Goal: Task Accomplishment & Management: Use online tool/utility

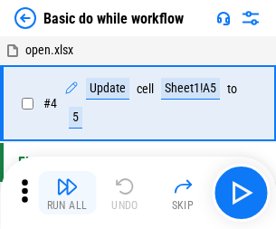
click at [67, 193] on img "button" at bounding box center [67, 186] width 22 height 22
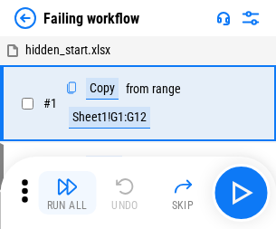
click at [67, 193] on img "button" at bounding box center [67, 186] width 22 height 22
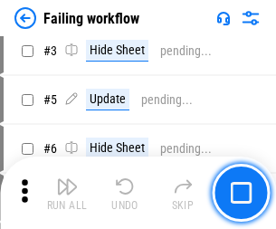
scroll to position [383, 0]
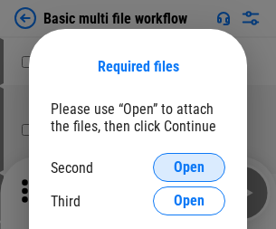
click at [189, 167] on span "Open" at bounding box center [189, 167] width 31 height 14
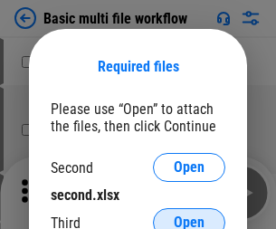
click at [189, 215] on span "Open" at bounding box center [189, 222] width 31 height 14
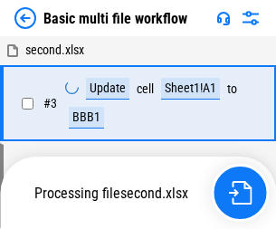
scroll to position [401, 0]
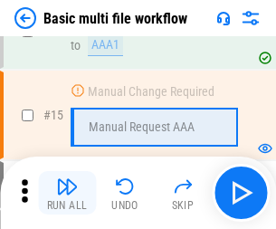
click at [67, 193] on img "button" at bounding box center [67, 186] width 22 height 22
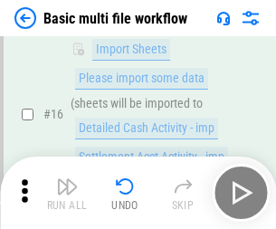
scroll to position [1203, 0]
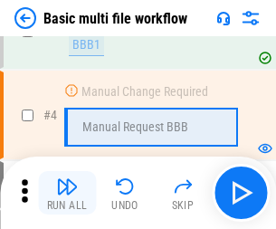
click at [67, 193] on img "button" at bounding box center [67, 186] width 22 height 22
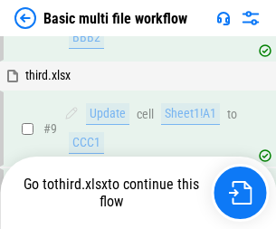
scroll to position [629, 0]
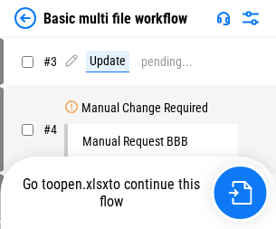
scroll to position [73, 0]
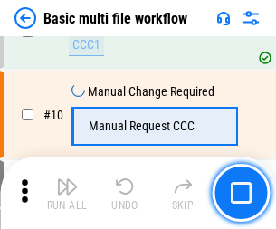
click at [67, 193] on img "button" at bounding box center [67, 186] width 22 height 22
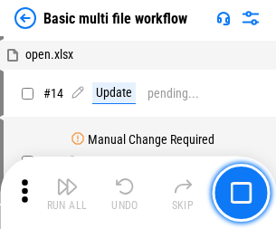
click at [67, 193] on img "button" at bounding box center [67, 186] width 22 height 22
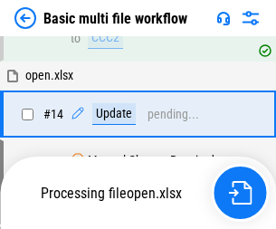
scroll to position [946, 0]
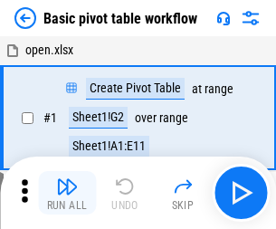
click at [67, 193] on img "button" at bounding box center [67, 186] width 22 height 22
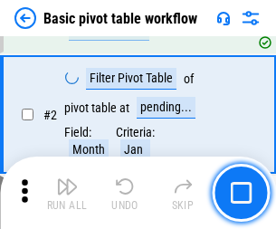
scroll to position [433, 0]
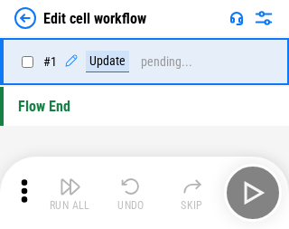
click at [67, 193] on img "button" at bounding box center [71, 186] width 22 height 22
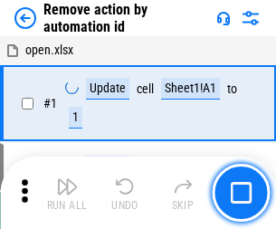
scroll to position [67, 0]
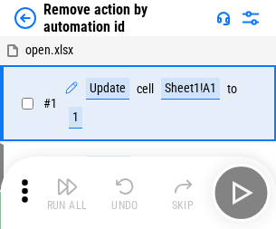
click at [67, 193] on img "button" at bounding box center [67, 186] width 22 height 22
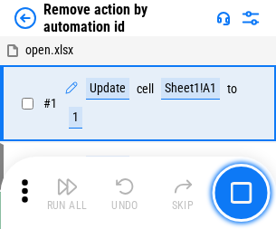
scroll to position [67, 0]
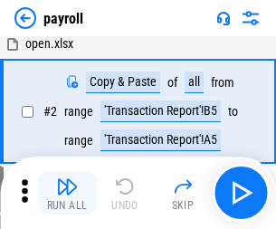
click at [67, 193] on img "button" at bounding box center [67, 186] width 22 height 22
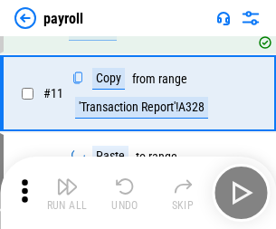
scroll to position [223, 0]
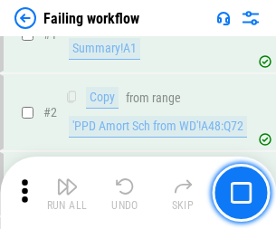
scroll to position [292, 0]
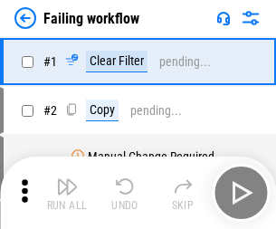
click at [67, 193] on img "button" at bounding box center [67, 186] width 22 height 22
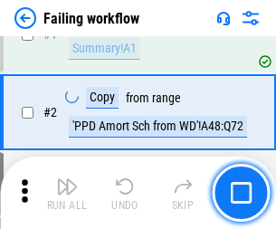
scroll to position [292, 0]
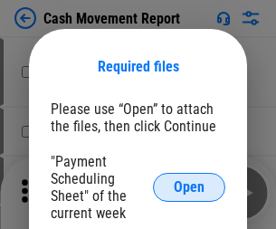
click at [189, 187] on span "Open" at bounding box center [189, 187] width 31 height 14
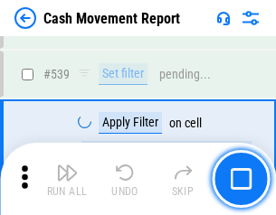
scroll to position [8025, 0]
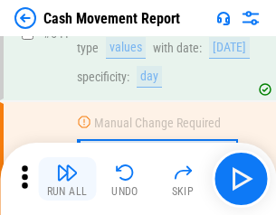
click at [67, 179] on img "button" at bounding box center [67, 173] width 22 height 22
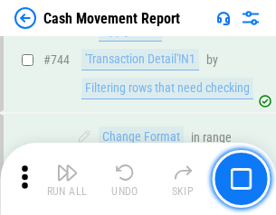
scroll to position [9630, 0]
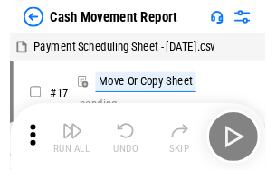
scroll to position [33, 0]
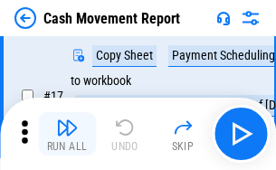
click at [67, 134] on img "button" at bounding box center [67, 128] width 22 height 22
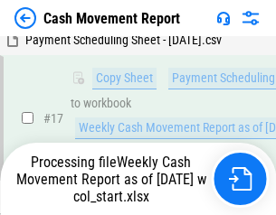
scroll to position [376, 0]
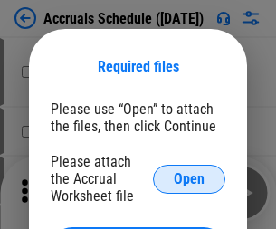
click at [189, 178] on span "Open" at bounding box center [189, 179] width 31 height 14
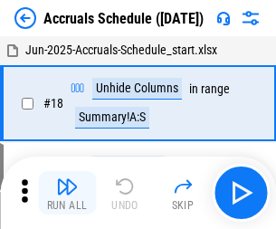
click at [67, 193] on img "button" at bounding box center [67, 186] width 22 height 22
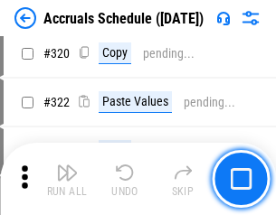
scroll to position [3363, 0]
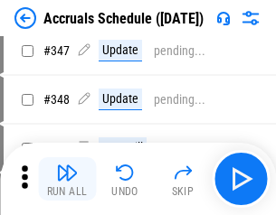
click at [67, 179] on img "button" at bounding box center [67, 173] width 22 height 22
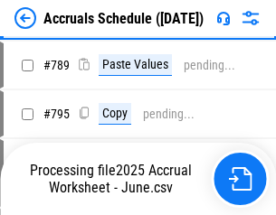
scroll to position [7595, 0]
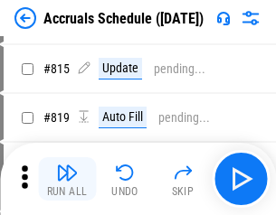
click at [67, 179] on img "button" at bounding box center [67, 173] width 22 height 22
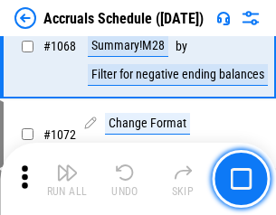
scroll to position [10590, 0]
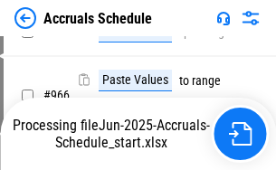
scroll to position [8941, 0]
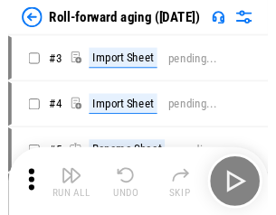
scroll to position [3, 0]
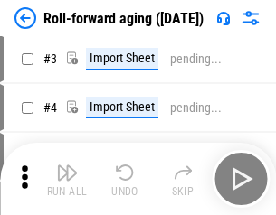
click at [67, 179] on img "button" at bounding box center [67, 173] width 22 height 22
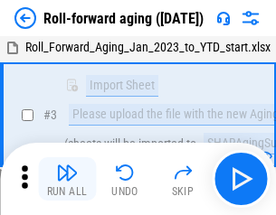
click at [67, 179] on img "button" at bounding box center [67, 173] width 22 height 22
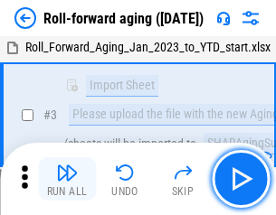
scroll to position [117, 0]
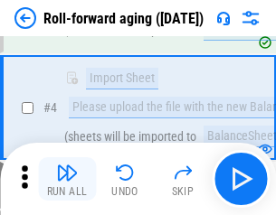
click at [67, 179] on img "button" at bounding box center [67, 173] width 22 height 22
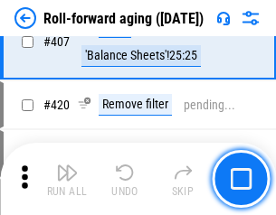
scroll to position [6270, 0]
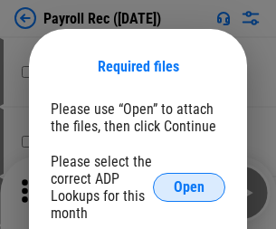
click at [189, 187] on span "Open" at bounding box center [189, 187] width 31 height 14
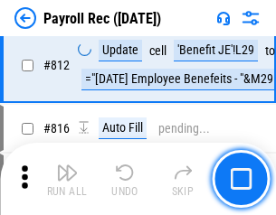
scroll to position [11487, 0]
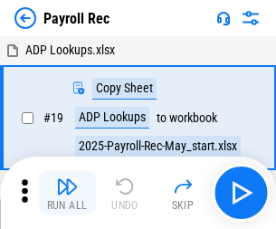
click at [67, 193] on img "button" at bounding box center [67, 186] width 22 height 22
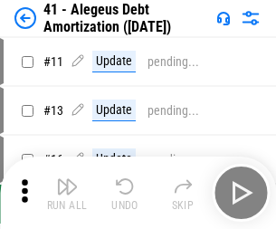
click at [67, 193] on img "button" at bounding box center [67, 186] width 22 height 22
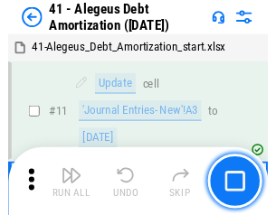
scroll to position [223, 0]
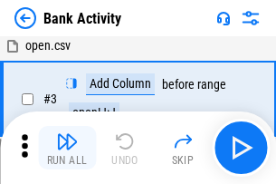
click at [67, 147] on img "button" at bounding box center [67, 141] width 22 height 22
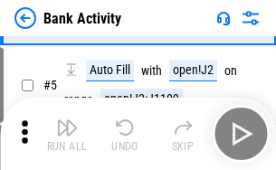
scroll to position [96, 0]
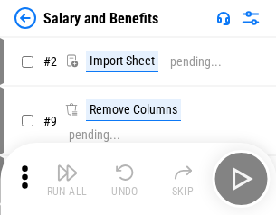
click at [67, 179] on img "button" at bounding box center [67, 173] width 22 height 22
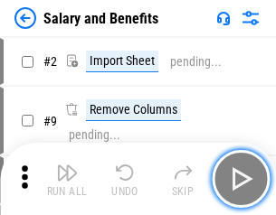
scroll to position [24, 0]
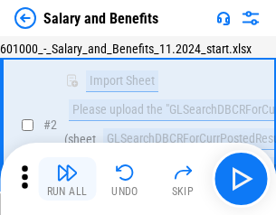
click at [67, 179] on img "button" at bounding box center [67, 173] width 22 height 22
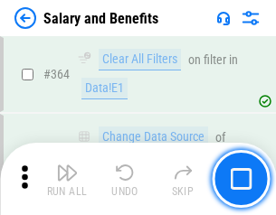
scroll to position [8515, 0]
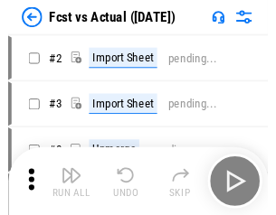
scroll to position [24, 0]
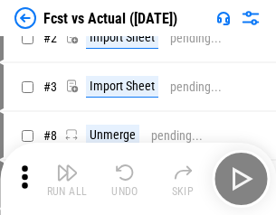
click at [67, 179] on img "button" at bounding box center [67, 173] width 22 height 22
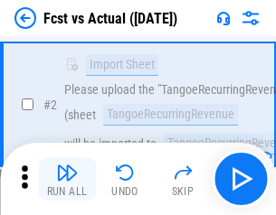
click at [67, 179] on img "button" at bounding box center [67, 173] width 22 height 22
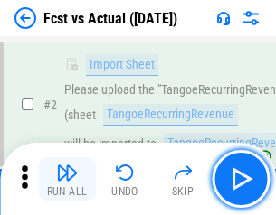
scroll to position [169, 0]
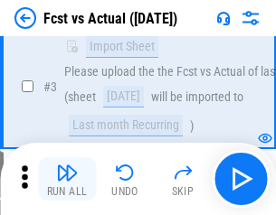
click at [67, 179] on img "button" at bounding box center [67, 173] width 22 height 22
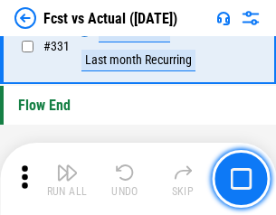
scroll to position [8655, 0]
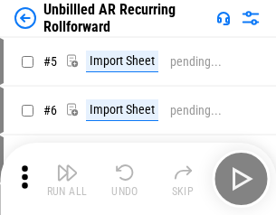
click at [67, 179] on img "button" at bounding box center [67, 173] width 22 height 22
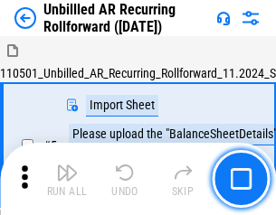
scroll to position [39, 0]
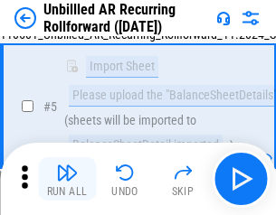
click at [67, 179] on img "button" at bounding box center [67, 173] width 22 height 22
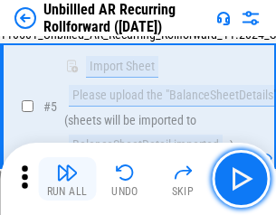
scroll to position [170, 0]
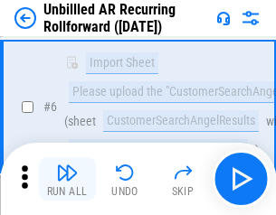
click at [67, 179] on img "button" at bounding box center [67, 173] width 22 height 22
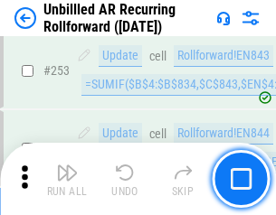
scroll to position [6142, 0]
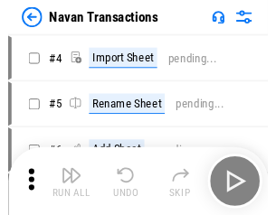
scroll to position [29, 0]
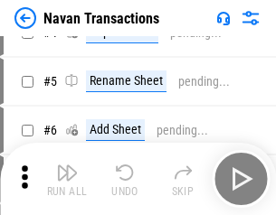
click at [67, 179] on img "button" at bounding box center [67, 173] width 22 height 22
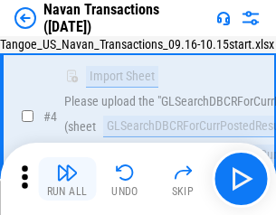
click at [67, 179] on img "button" at bounding box center [67, 173] width 22 height 22
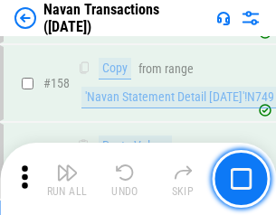
scroll to position [5862, 0]
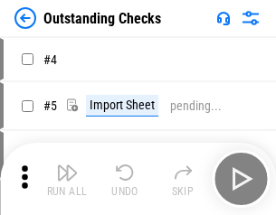
click at [67, 179] on img "button" at bounding box center [67, 173] width 22 height 22
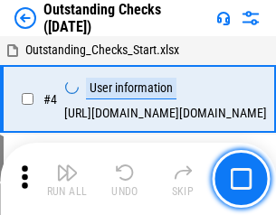
scroll to position [76, 0]
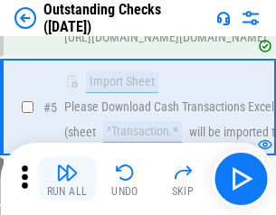
click at [67, 179] on img "button" at bounding box center [67, 173] width 22 height 22
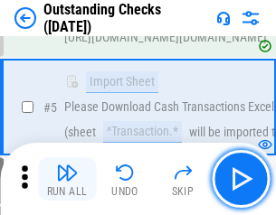
scroll to position [189, 0]
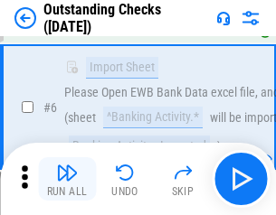
click at [67, 179] on img "button" at bounding box center [67, 173] width 22 height 22
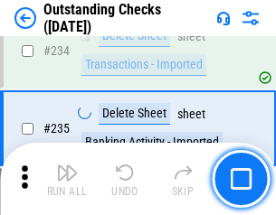
scroll to position [5491, 0]
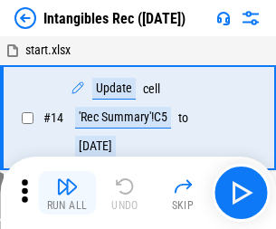
click at [67, 193] on img "button" at bounding box center [67, 186] width 22 height 22
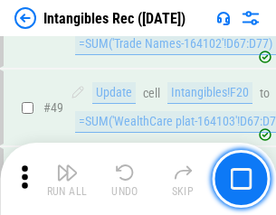
scroll to position [704, 0]
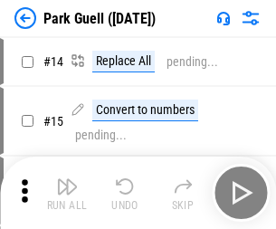
click at [67, 179] on img "button" at bounding box center [67, 186] width 22 height 22
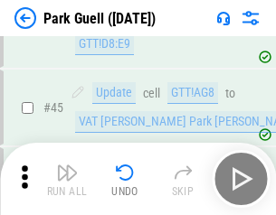
scroll to position [2261, 0]
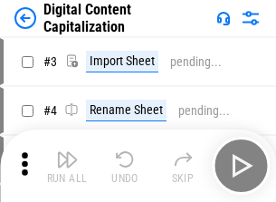
click at [67, 152] on img "button" at bounding box center [67, 159] width 22 height 22
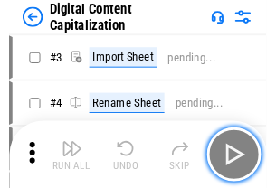
scroll to position [52, 0]
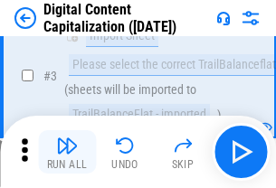
click at [67, 152] on img "button" at bounding box center [67, 146] width 22 height 22
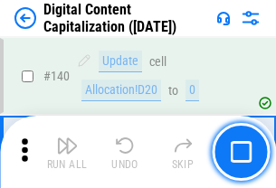
scroll to position [1918, 0]
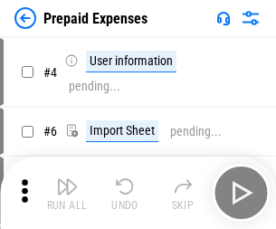
click at [67, 179] on img "button" at bounding box center [67, 186] width 22 height 22
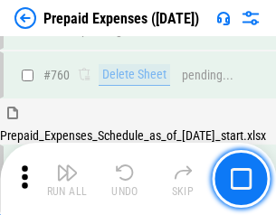
scroll to position [5011, 0]
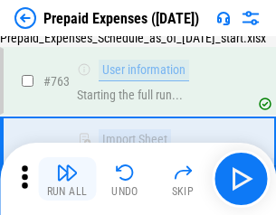
click at [67, 179] on img "button" at bounding box center [67, 173] width 22 height 22
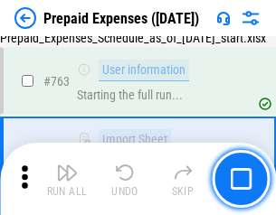
scroll to position [5118, 0]
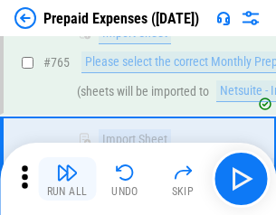
click at [67, 179] on img "button" at bounding box center [67, 173] width 22 height 22
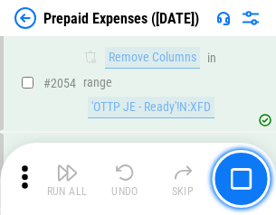
scroll to position [18900, 0]
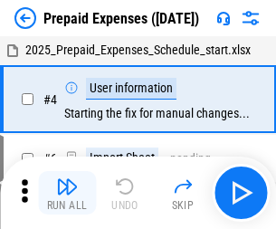
click at [67, 193] on img "button" at bounding box center [67, 186] width 22 height 22
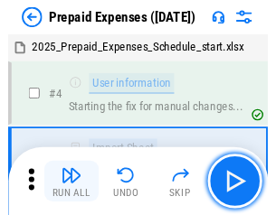
scroll to position [80, 0]
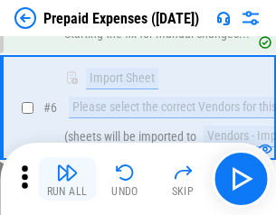
click at [67, 179] on img "button" at bounding box center [67, 173] width 22 height 22
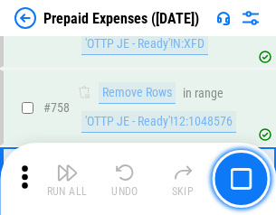
scroll to position [6443, 0]
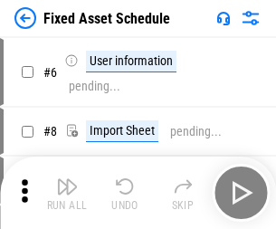
click at [67, 193] on img "button" at bounding box center [67, 186] width 22 height 22
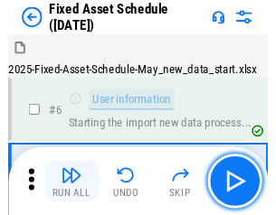
scroll to position [98, 0]
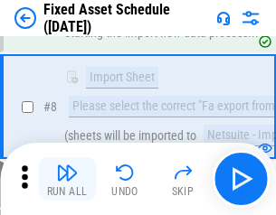
click at [67, 179] on img "button" at bounding box center [67, 173] width 22 height 22
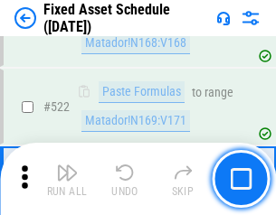
scroll to position [6284, 0]
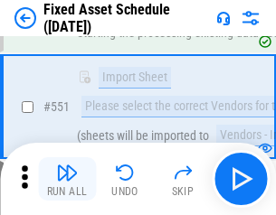
click at [67, 179] on img "button" at bounding box center [67, 173] width 22 height 22
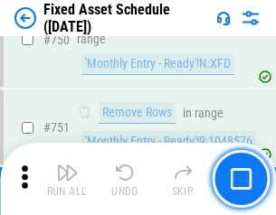
scroll to position [8815, 0]
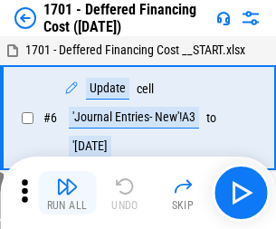
click at [67, 193] on img "button" at bounding box center [67, 186] width 22 height 22
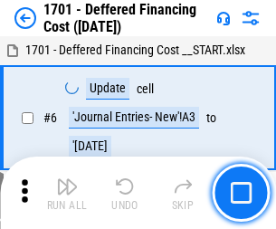
scroll to position [217, 0]
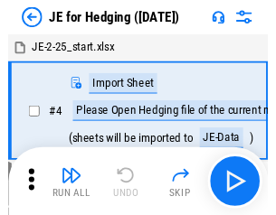
scroll to position [3, 0]
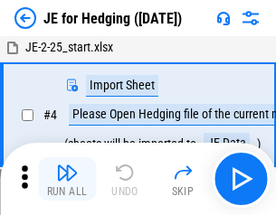
click at [67, 179] on img "button" at bounding box center [67, 173] width 22 height 22
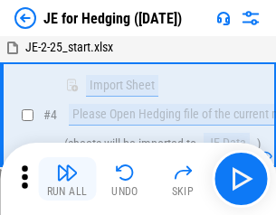
click at [67, 179] on img "button" at bounding box center [67, 173] width 22 height 22
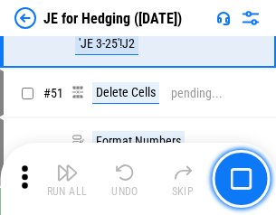
scroll to position [1171, 0]
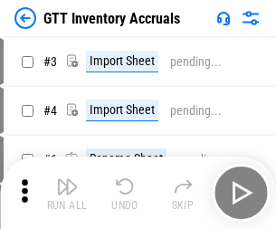
click at [67, 179] on img "button" at bounding box center [67, 186] width 22 height 22
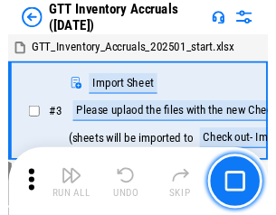
scroll to position [3, 0]
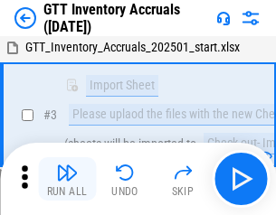
click at [67, 179] on img "button" at bounding box center [67, 173] width 22 height 22
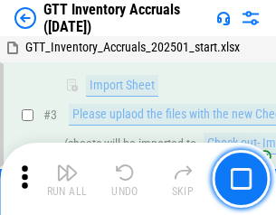
scroll to position [117, 0]
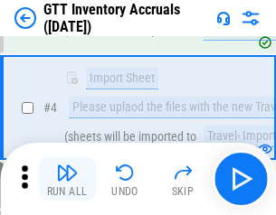
click at [67, 179] on img "button" at bounding box center [67, 173] width 22 height 22
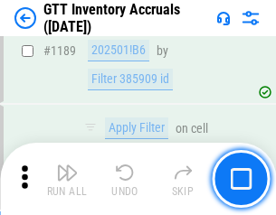
scroll to position [14765, 0]
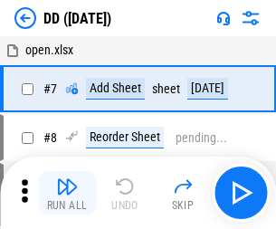
click at [67, 193] on img "button" at bounding box center [67, 186] width 22 height 22
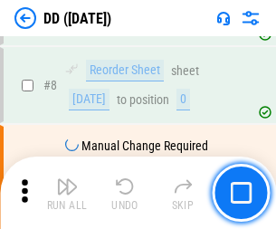
scroll to position [174, 0]
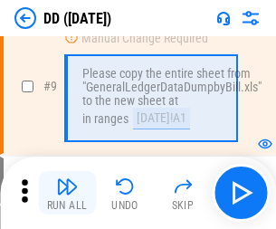
click at [67, 193] on img "button" at bounding box center [67, 186] width 22 height 22
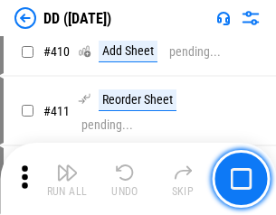
scroll to position [8090, 0]
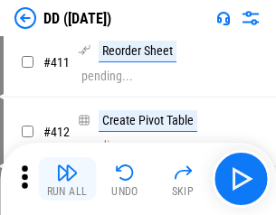
click at [67, 179] on img "button" at bounding box center [67, 173] width 22 height 22
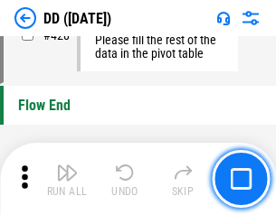
scroll to position [8654, 0]
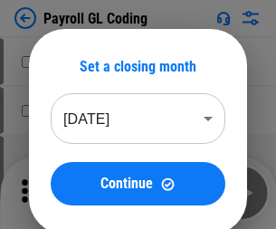
click at [67, 193] on img "button" at bounding box center [67, 186] width 22 height 22
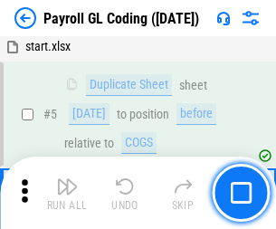
scroll to position [217, 0]
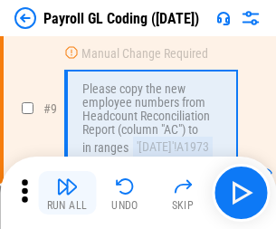
click at [67, 193] on img "button" at bounding box center [67, 186] width 22 height 22
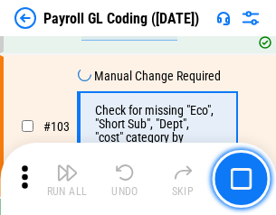
scroll to position [4242, 0]
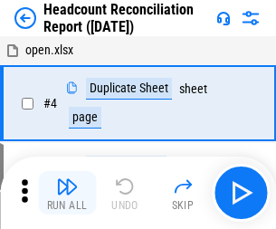
click at [67, 193] on img "button" at bounding box center [67, 186] width 22 height 22
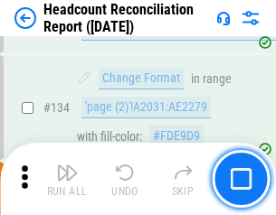
scroll to position [2173, 0]
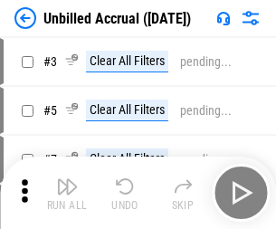
click at [67, 193] on img "button" at bounding box center [67, 186] width 22 height 22
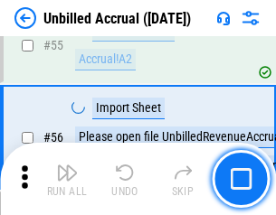
scroll to position [1888, 0]
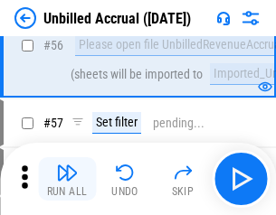
click at [67, 179] on img "button" at bounding box center [67, 173] width 22 height 22
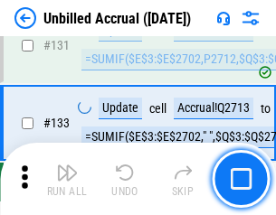
scroll to position [5386, 0]
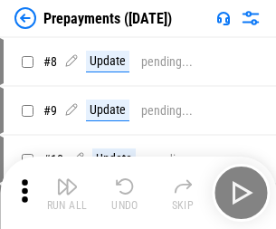
click at [67, 193] on img "button" at bounding box center [67, 186] width 22 height 22
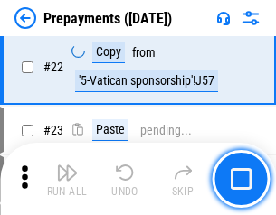
scroll to position [1362, 0]
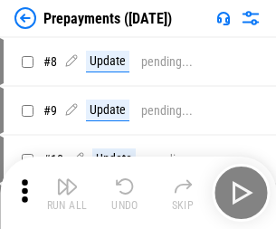
click at [67, 193] on img "button" at bounding box center [67, 186] width 22 height 22
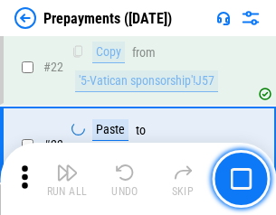
scroll to position [1362, 0]
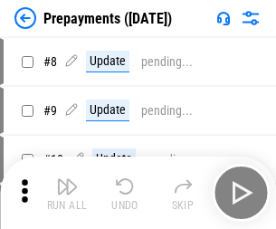
click at [67, 193] on img "button" at bounding box center [67, 186] width 22 height 22
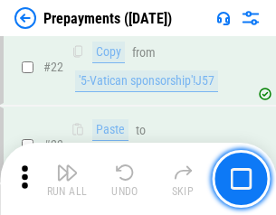
scroll to position [1362, 0]
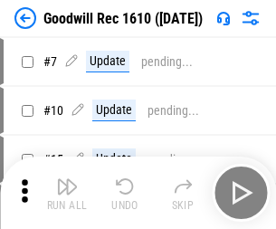
click at [67, 193] on img "button" at bounding box center [67, 186] width 22 height 22
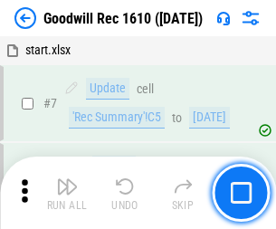
scroll to position [309, 0]
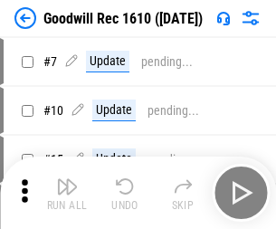
click at [67, 193] on img "button" at bounding box center [67, 186] width 22 height 22
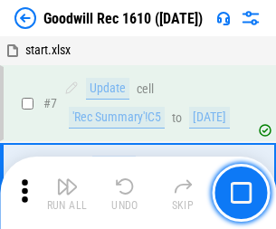
scroll to position [309, 0]
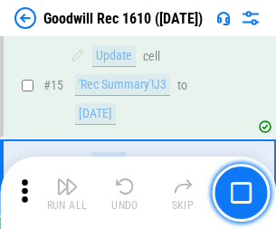
scroll to position [309, 0]
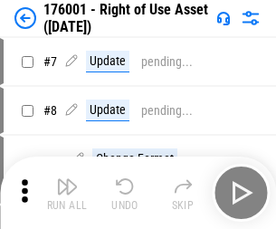
click at [67, 193] on img "button" at bounding box center [67, 186] width 22 height 22
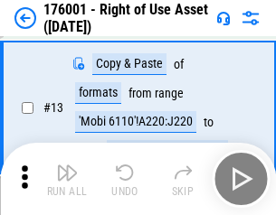
scroll to position [117, 0]
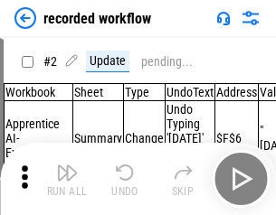
click at [67, 179] on img "button" at bounding box center [67, 173] width 22 height 22
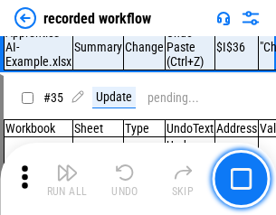
scroll to position [5651, 0]
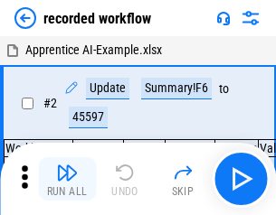
click at [67, 179] on img "button" at bounding box center [67, 173] width 22 height 22
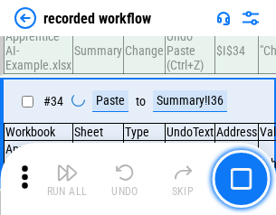
scroll to position [5651, 0]
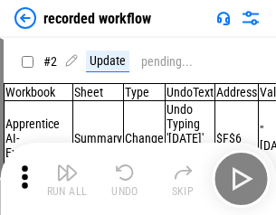
click at [67, 179] on img "button" at bounding box center [67, 173] width 22 height 22
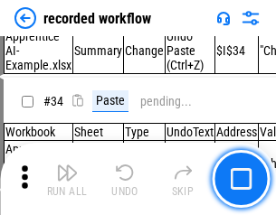
scroll to position [5651, 0]
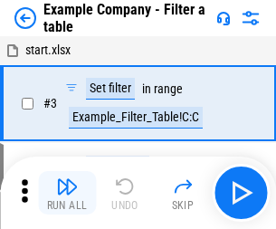
click at [67, 193] on img "button" at bounding box center [67, 186] width 22 height 22
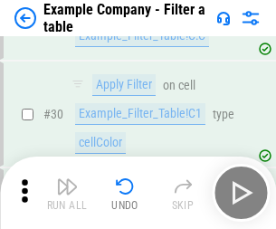
scroll to position [1654, 0]
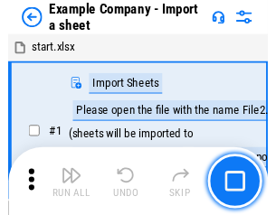
scroll to position [28, 0]
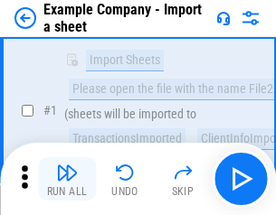
click at [67, 179] on img "button" at bounding box center [67, 173] width 22 height 22
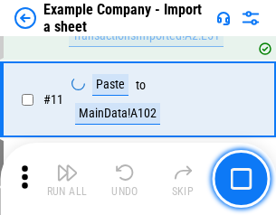
scroll to position [400, 0]
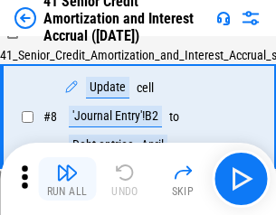
click at [67, 179] on img "button" at bounding box center [67, 173] width 22 height 22
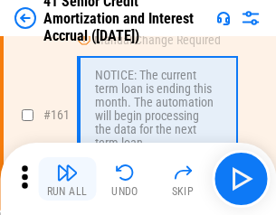
click at [67, 179] on img "button" at bounding box center [67, 173] width 22 height 22
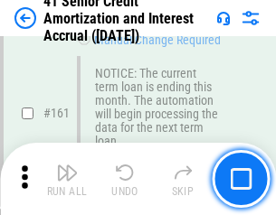
scroll to position [1934, 0]
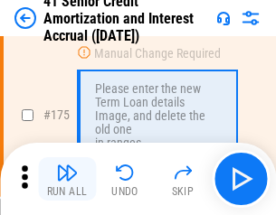
click at [67, 179] on img "button" at bounding box center [67, 173] width 22 height 22
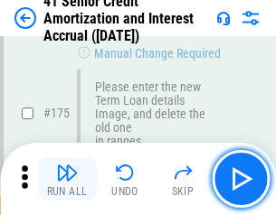
scroll to position [2117, 0]
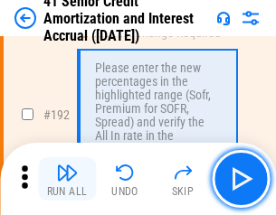
click at [67, 179] on img "button" at bounding box center [67, 173] width 22 height 22
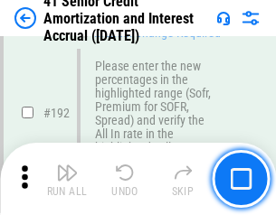
scroll to position [2307, 0]
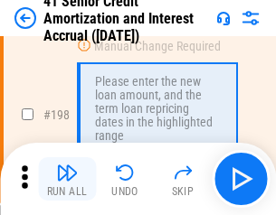
click at [67, 179] on img "button" at bounding box center [67, 173] width 22 height 22
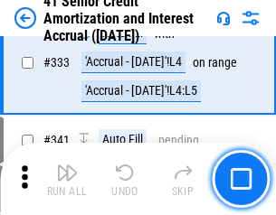
scroll to position [4619, 0]
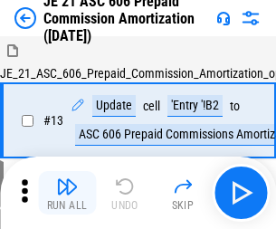
click at [67, 179] on img "button" at bounding box center [67, 186] width 22 height 22
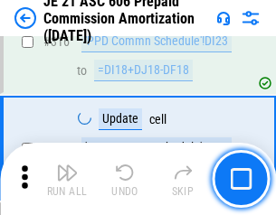
scroll to position [3376, 0]
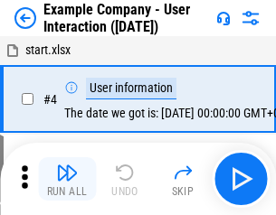
click at [67, 179] on img "button" at bounding box center [67, 173] width 22 height 22
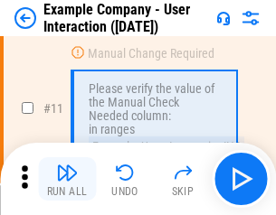
click at [67, 179] on img "button" at bounding box center [67, 173] width 22 height 22
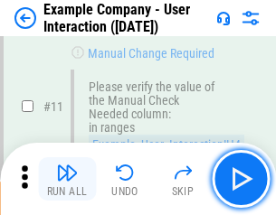
scroll to position [391, 0]
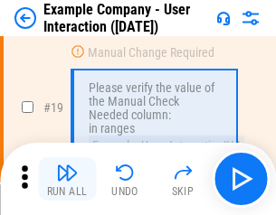
click at [67, 179] on img "button" at bounding box center [67, 173] width 22 height 22
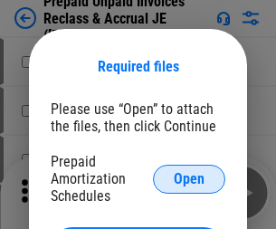
click at [189, 178] on span "Open" at bounding box center [189, 179] width 31 height 14
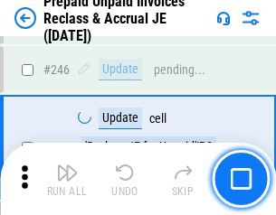
scroll to position [2441, 0]
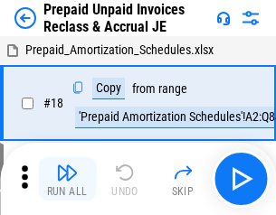
click at [67, 179] on img "button" at bounding box center [67, 173] width 22 height 22
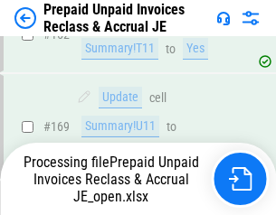
scroll to position [2349, 0]
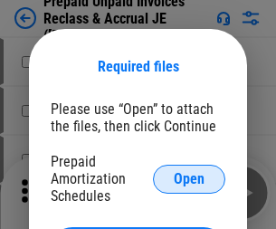
click at [189, 178] on span "Open" at bounding box center [189, 179] width 31 height 14
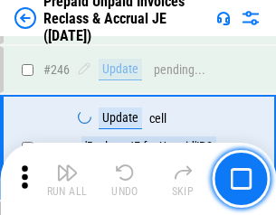
scroll to position [2441, 0]
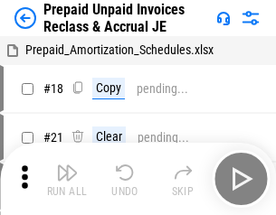
click at [67, 179] on img "button" at bounding box center [67, 173] width 22 height 22
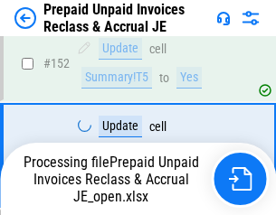
scroll to position [1311, 0]
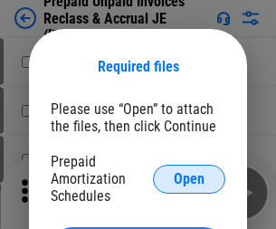
click at [189, 178] on span "Open" at bounding box center [189, 179] width 31 height 14
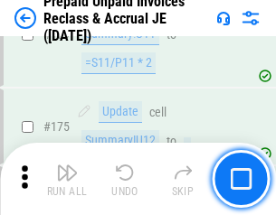
scroll to position [2441, 0]
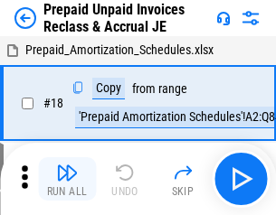
click at [67, 179] on img "button" at bounding box center [67, 173] width 22 height 22
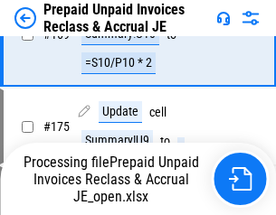
scroll to position [1481, 0]
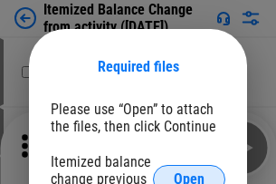
click at [189, 172] on span "Open" at bounding box center [189, 179] width 31 height 14
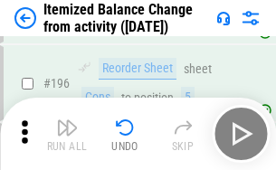
scroll to position [3480, 0]
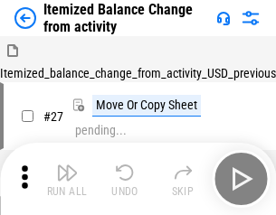
scroll to position [28, 0]
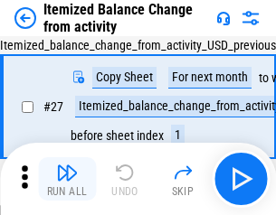
click at [67, 179] on img "button" at bounding box center [67, 173] width 22 height 22
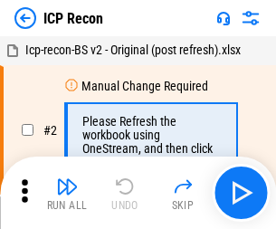
scroll to position [8, 0]
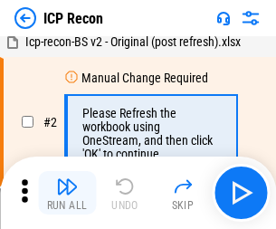
click at [67, 193] on img "button" at bounding box center [67, 186] width 22 height 22
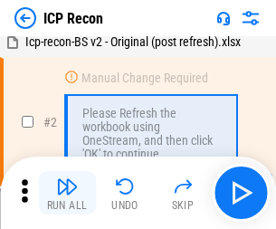
click at [67, 193] on img "button" at bounding box center [67, 186] width 22 height 22
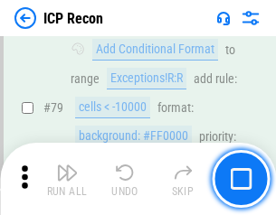
scroll to position [1772, 0]
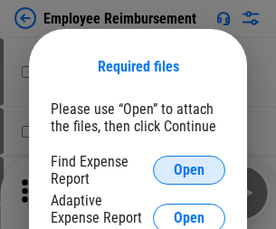
click at [189, 170] on span "Open" at bounding box center [189, 170] width 31 height 14
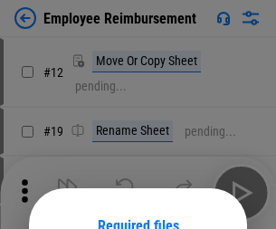
scroll to position [159, 0]
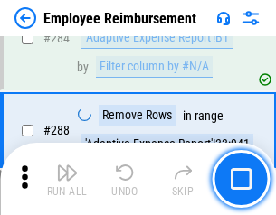
scroll to position [4915, 0]
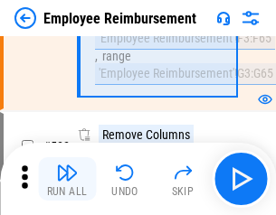
click at [67, 179] on img "button" at bounding box center [67, 173] width 22 height 22
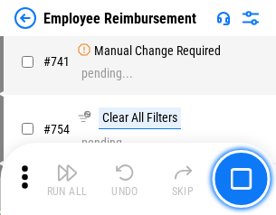
scroll to position [12685, 0]
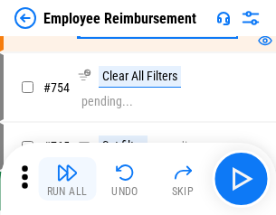
click at [67, 179] on img "button" at bounding box center [67, 173] width 22 height 22
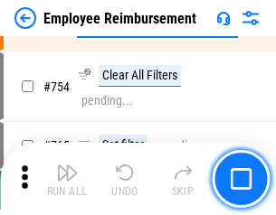
click at [67, 179] on img "button" at bounding box center [67, 173] width 22 height 22
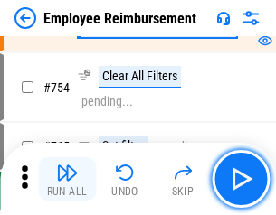
click at [67, 179] on img "button" at bounding box center [67, 173] width 22 height 22
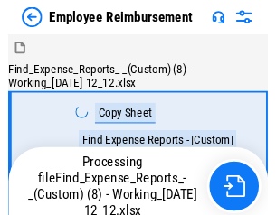
scroll to position [61, 0]
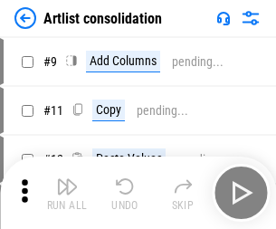
click at [67, 193] on img "button" at bounding box center [67, 186] width 22 height 22
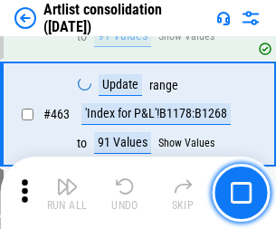
scroll to position [7917, 0]
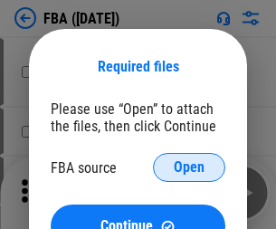
click at [189, 167] on span "Open" at bounding box center [189, 167] width 31 height 14
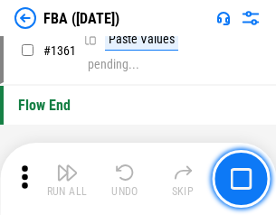
scroll to position [19418, 0]
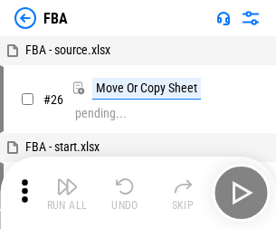
scroll to position [18, 0]
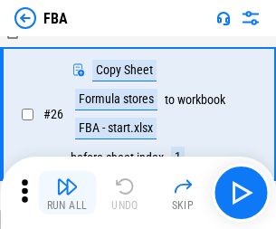
click at [67, 193] on img "button" at bounding box center [67, 186] width 22 height 22
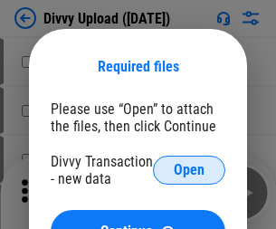
click at [189, 170] on span "Open" at bounding box center [189, 170] width 31 height 14
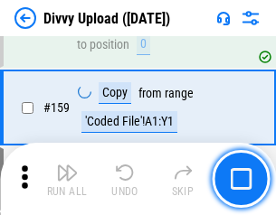
scroll to position [1872, 0]
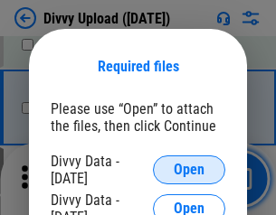
click at [189, 170] on span "Open" at bounding box center [189, 170] width 31 height 14
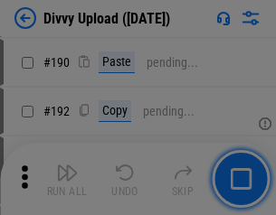
scroll to position [2282, 0]
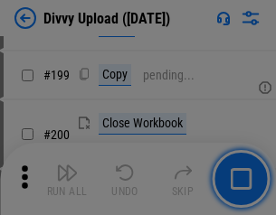
scroll to position [2629, 0]
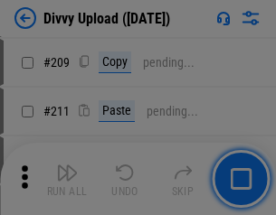
scroll to position [3071, 0]
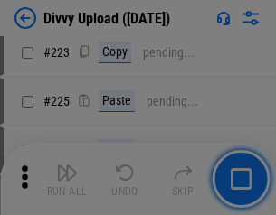
scroll to position [3608, 0]
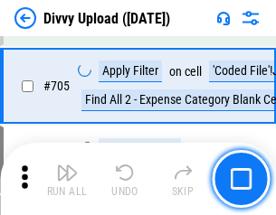
scroll to position [12369, 0]
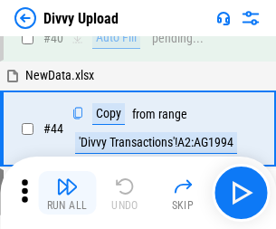
click at [67, 193] on img "button" at bounding box center [67, 186] width 22 height 22
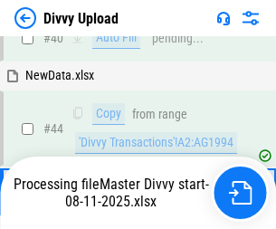
scroll to position [199, 0]
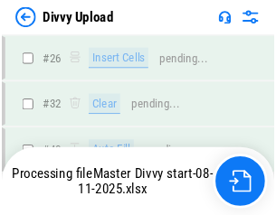
scroll to position [1872, 0]
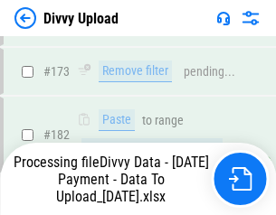
scroll to position [2023, 0]
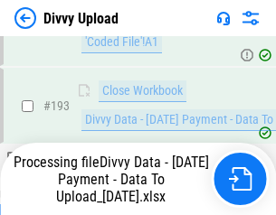
scroll to position [2437, 0]
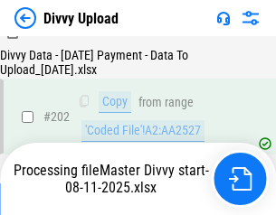
scroll to position [2926, 0]
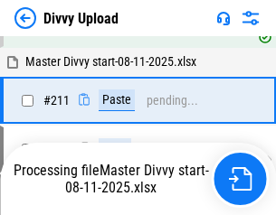
scroll to position [3494, 0]
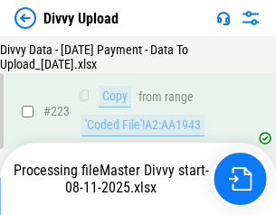
scroll to position [4122, 0]
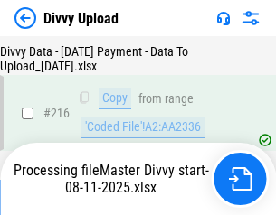
scroll to position [3723, 0]
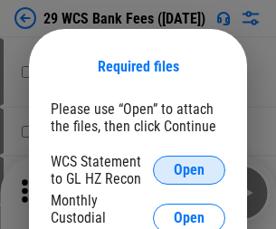
click at [189, 170] on span "Open" at bounding box center [189, 170] width 31 height 14
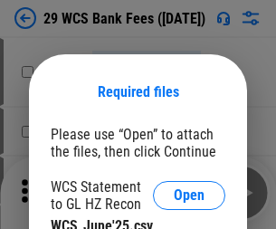
scroll to position [25, 0]
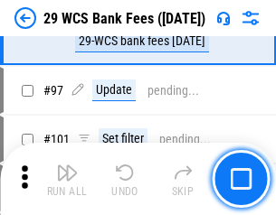
scroll to position [1762, 0]
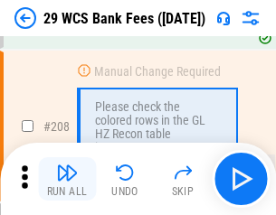
click at [67, 179] on img "button" at bounding box center [67, 173] width 22 height 22
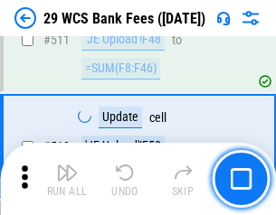
scroll to position [9097, 0]
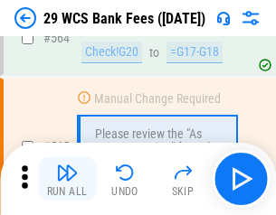
click at [67, 179] on img "button" at bounding box center [67, 173] width 22 height 22
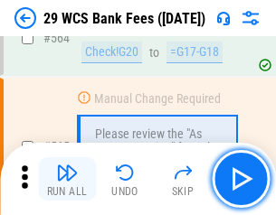
scroll to position [9779, 0]
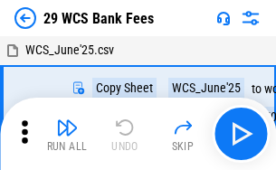
scroll to position [33, 0]
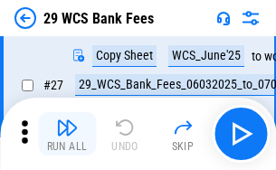
click at [67, 134] on img "button" at bounding box center [67, 128] width 22 height 22
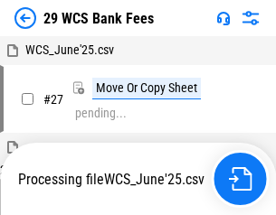
scroll to position [10, 0]
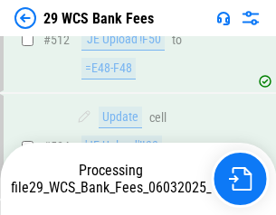
scroll to position [9545, 0]
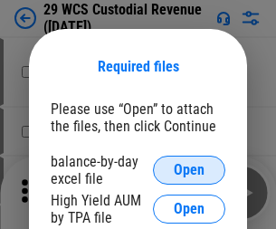
click at [189, 170] on span "Open" at bounding box center [189, 170] width 31 height 14
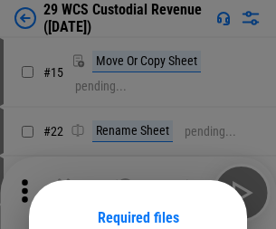
scroll to position [151, 0]
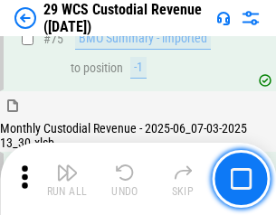
scroll to position [1889, 0]
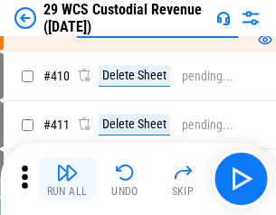
click at [67, 179] on img "button" at bounding box center [67, 173] width 22 height 22
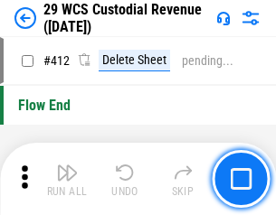
scroll to position [8635, 0]
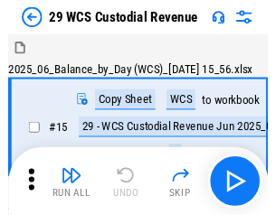
scroll to position [43, 0]
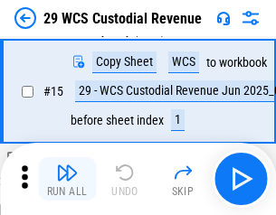
click at [67, 179] on img "button" at bounding box center [67, 173] width 22 height 22
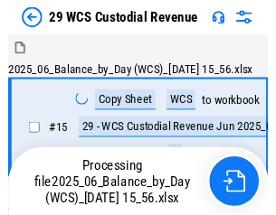
scroll to position [43, 0]
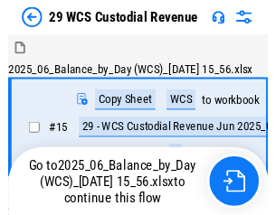
scroll to position [33, 0]
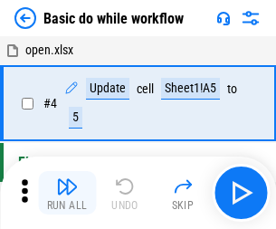
click at [67, 193] on img "button" at bounding box center [67, 186] width 22 height 22
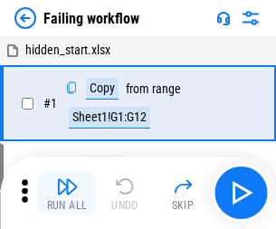
click at [67, 193] on img "button" at bounding box center [67, 186] width 22 height 22
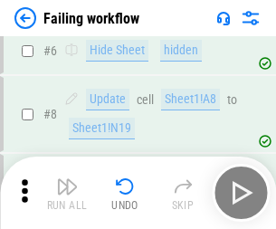
scroll to position [383, 0]
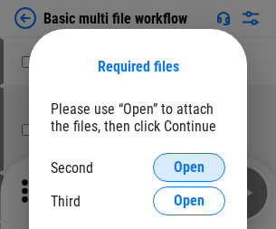
click at [189, 167] on span "Open" at bounding box center [189, 167] width 31 height 14
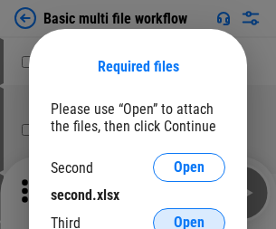
click at [189, 215] on span "Open" at bounding box center [189, 222] width 31 height 14
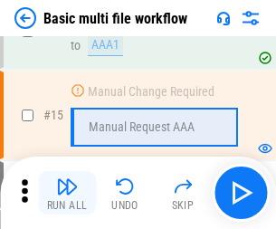
click at [67, 193] on img "button" at bounding box center [67, 186] width 22 height 22
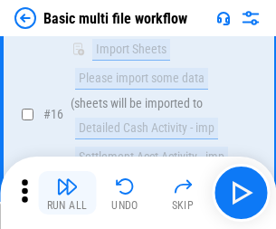
click at [67, 193] on img "button" at bounding box center [67, 186] width 22 height 22
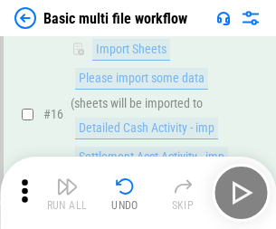
scroll to position [1203, 0]
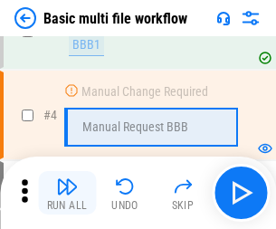
click at [67, 193] on img "button" at bounding box center [67, 186] width 22 height 22
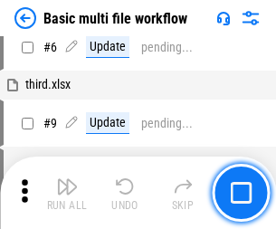
click at [67, 193] on img "button" at bounding box center [67, 186] width 22 height 22
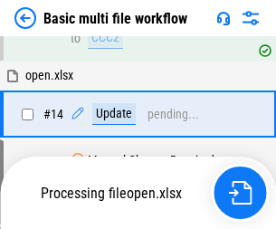
scroll to position [1076, 0]
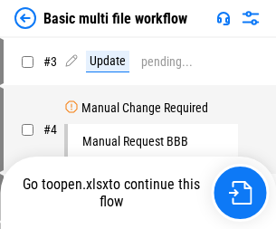
scroll to position [73, 0]
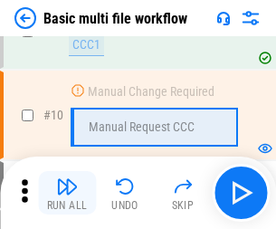
click at [67, 193] on img "button" at bounding box center [67, 186] width 22 height 22
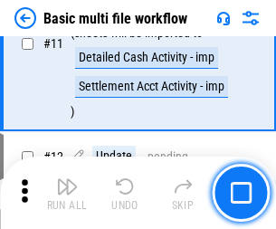
click at [67, 193] on img "button" at bounding box center [67, 186] width 22 height 22
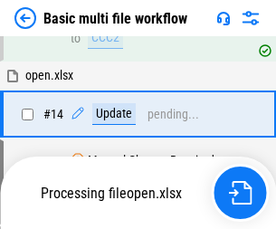
scroll to position [946, 0]
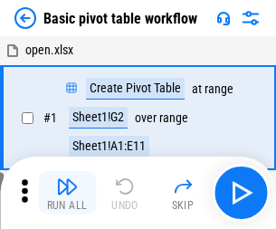
click at [67, 193] on img "button" at bounding box center [67, 186] width 22 height 22
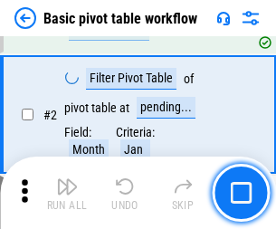
scroll to position [433, 0]
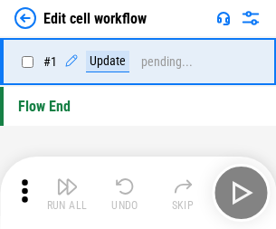
click at [67, 193] on img "button" at bounding box center [67, 186] width 22 height 22
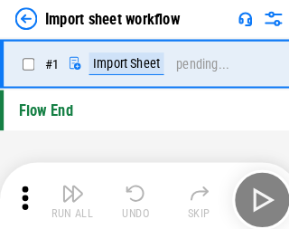
click at [67, 193] on img "button" at bounding box center [71, 186] width 22 height 22
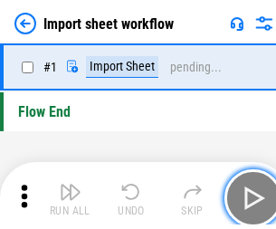
scroll to position [6, 0]
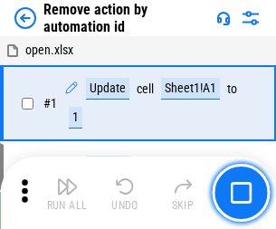
scroll to position [67, 0]
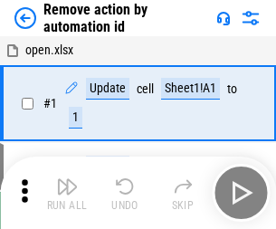
click at [67, 193] on img "button" at bounding box center [67, 186] width 22 height 22
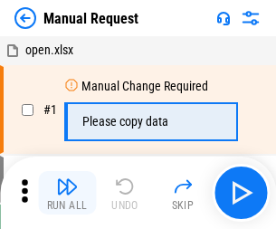
click at [67, 193] on img "button" at bounding box center [67, 186] width 22 height 22
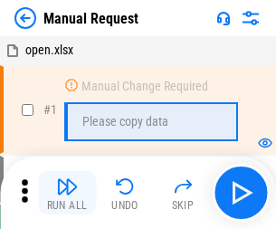
click at [67, 193] on img "button" at bounding box center [67, 186] width 22 height 22
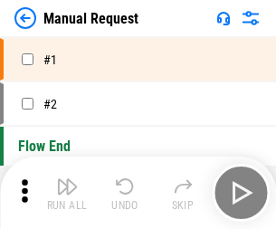
click at [67, 193] on img "button" at bounding box center [67, 186] width 22 height 22
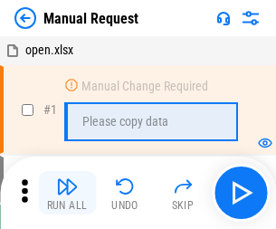
click at [67, 193] on img "button" at bounding box center [67, 186] width 22 height 22
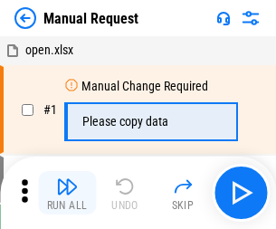
click at [67, 193] on img "button" at bounding box center [67, 186] width 22 height 22
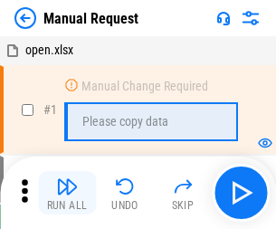
click at [67, 193] on img "button" at bounding box center [67, 186] width 22 height 22
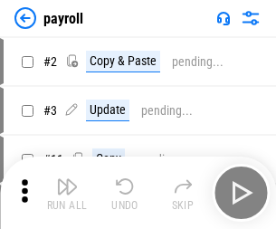
click at [67, 193] on img "button" at bounding box center [67, 186] width 22 height 22
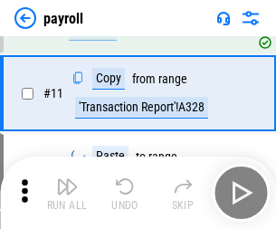
scroll to position [223, 0]
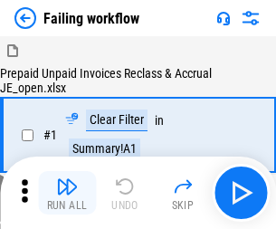
click at [67, 193] on img "button" at bounding box center [67, 186] width 22 height 22
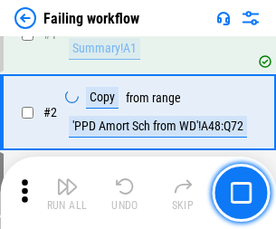
scroll to position [292, 0]
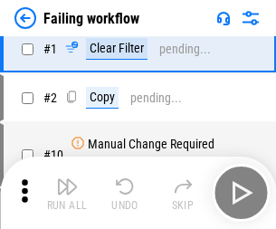
click at [67, 193] on img "button" at bounding box center [67, 186] width 22 height 22
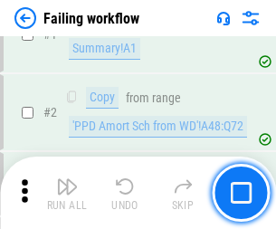
scroll to position [292, 0]
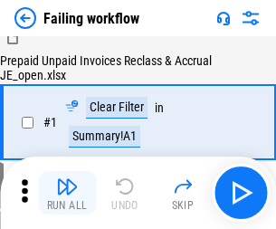
click at [67, 193] on img "button" at bounding box center [67, 186] width 22 height 22
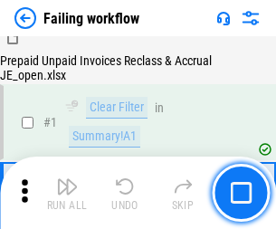
scroll to position [292, 0]
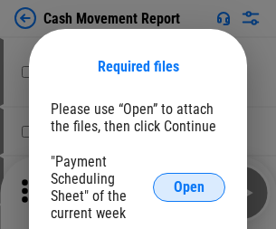
click at [189, 187] on span "Open" at bounding box center [189, 187] width 31 height 14
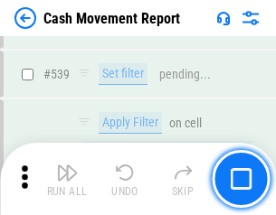
scroll to position [8025, 0]
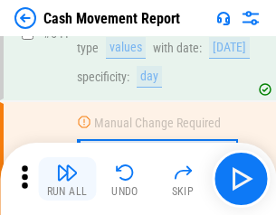
click at [67, 179] on img "button" at bounding box center [67, 173] width 22 height 22
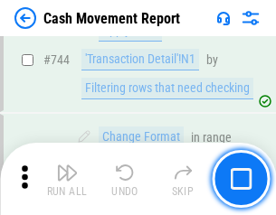
scroll to position [9630, 0]
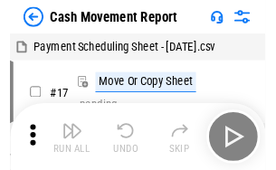
scroll to position [33, 0]
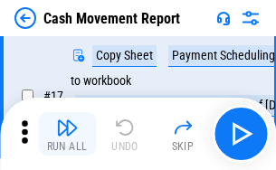
click at [67, 134] on img "button" at bounding box center [67, 128] width 22 height 22
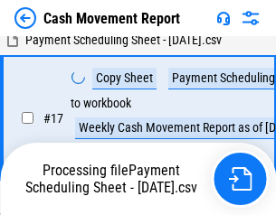
scroll to position [376, 0]
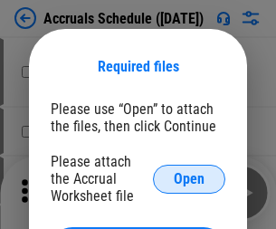
click at [189, 178] on span "Open" at bounding box center [189, 179] width 31 height 14
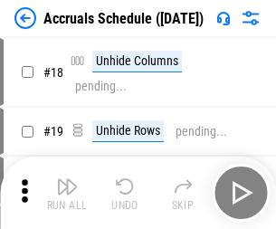
scroll to position [174, 0]
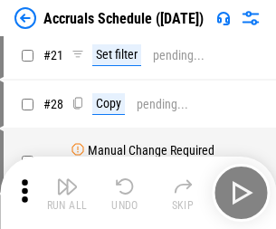
click at [67, 193] on img "button" at bounding box center [67, 186] width 22 height 22
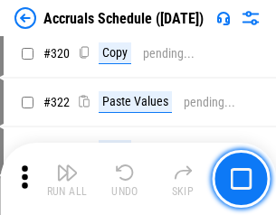
scroll to position [3363, 0]
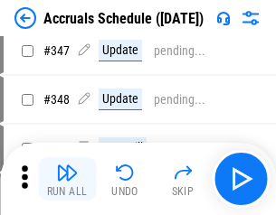
click at [67, 179] on img "button" at bounding box center [67, 173] width 22 height 22
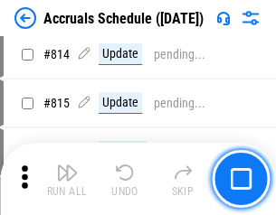
scroll to position [7979, 0]
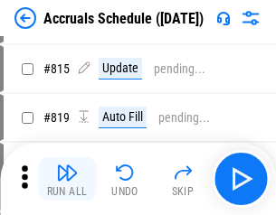
click at [67, 179] on img "button" at bounding box center [67, 173] width 22 height 22
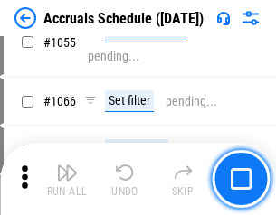
scroll to position [10356, 0]
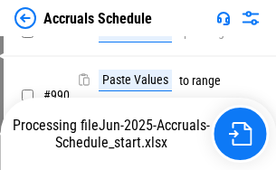
scroll to position [10272, 0]
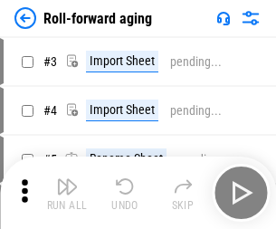
click at [67, 179] on img "button" at bounding box center [67, 186] width 22 height 22
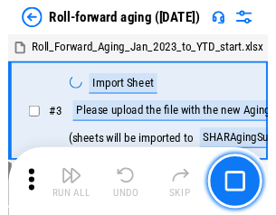
scroll to position [3, 0]
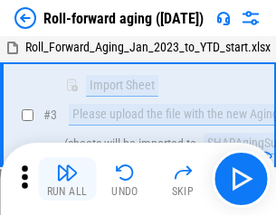
click at [67, 179] on img "button" at bounding box center [67, 173] width 22 height 22
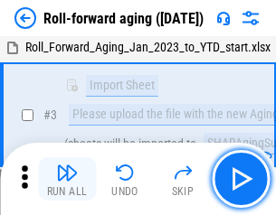
scroll to position [117, 0]
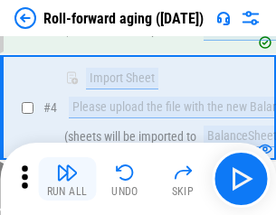
click at [67, 179] on img "button" at bounding box center [67, 173] width 22 height 22
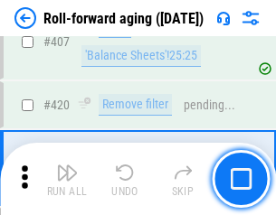
scroll to position [6270, 0]
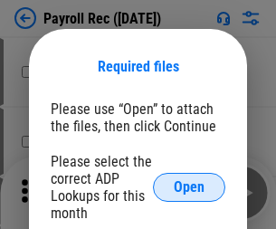
click at [189, 187] on span "Open" at bounding box center [189, 187] width 31 height 14
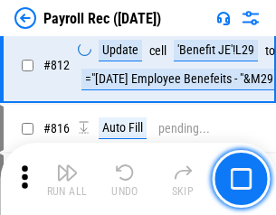
scroll to position [11487, 0]
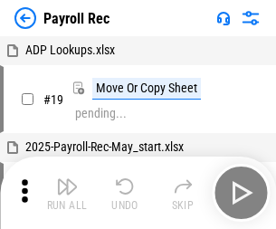
click at [67, 193] on img "button" at bounding box center [67, 186] width 22 height 22
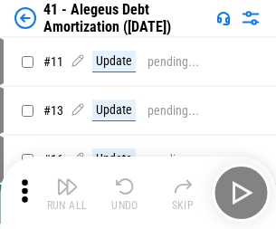
click at [67, 193] on img "button" at bounding box center [67, 186] width 22 height 22
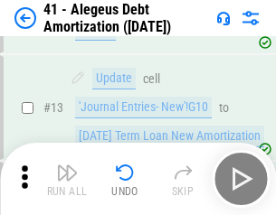
scroll to position [223, 0]
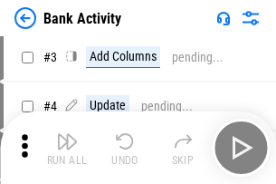
click at [67, 147] on img "button" at bounding box center [67, 141] width 22 height 22
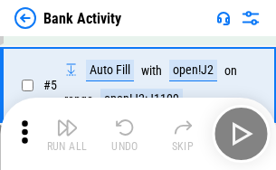
scroll to position [96, 0]
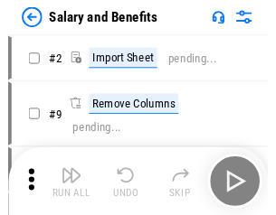
scroll to position [24, 0]
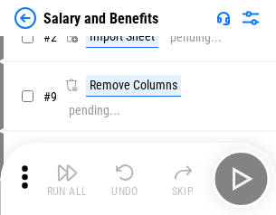
click at [67, 179] on img "button" at bounding box center [67, 173] width 22 height 22
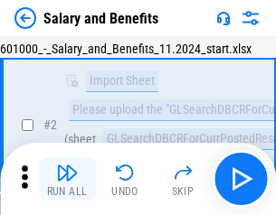
click at [67, 179] on img "button" at bounding box center [67, 173] width 22 height 22
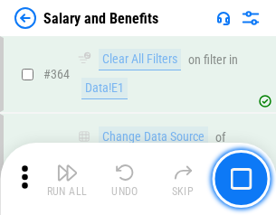
scroll to position [8515, 0]
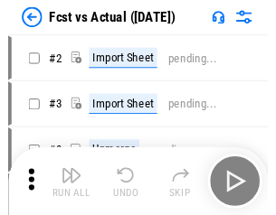
scroll to position [24, 0]
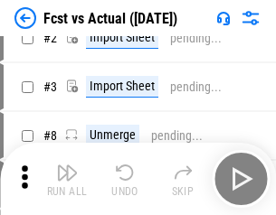
click at [67, 179] on img "button" at bounding box center [67, 173] width 22 height 22
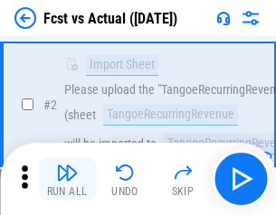
click at [67, 179] on img "button" at bounding box center [67, 173] width 22 height 22
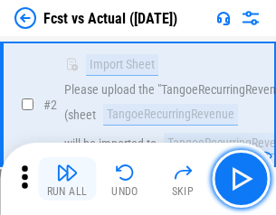
scroll to position [169, 0]
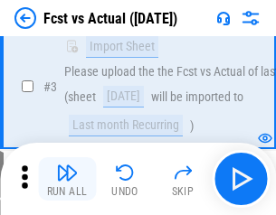
click at [67, 179] on img "button" at bounding box center [67, 173] width 22 height 22
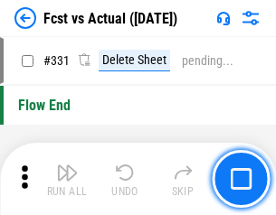
scroll to position [8655, 0]
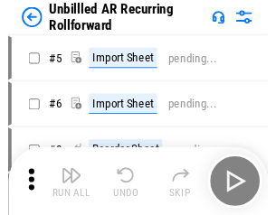
scroll to position [39, 0]
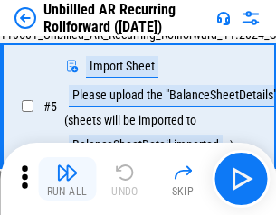
click at [67, 179] on img "button" at bounding box center [67, 173] width 22 height 22
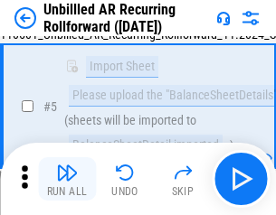
click at [67, 179] on img "button" at bounding box center [67, 173] width 22 height 22
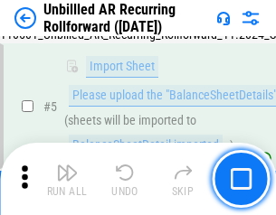
scroll to position [170, 0]
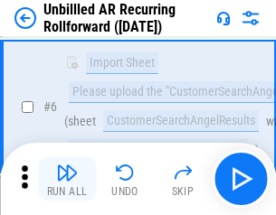
click at [67, 179] on img "button" at bounding box center [67, 173] width 22 height 22
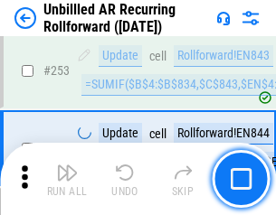
scroll to position [6142, 0]
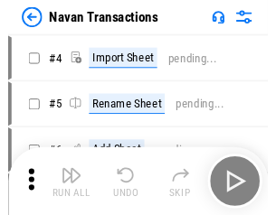
scroll to position [29, 0]
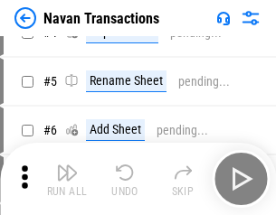
click at [67, 179] on img "button" at bounding box center [67, 173] width 22 height 22
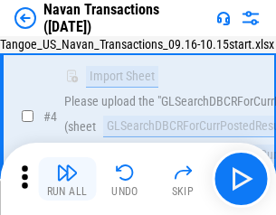
click at [67, 179] on img "button" at bounding box center [67, 173] width 22 height 22
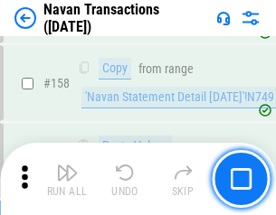
scroll to position [5862, 0]
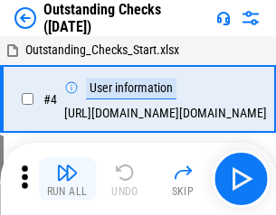
click at [67, 179] on img "button" at bounding box center [67, 173] width 22 height 22
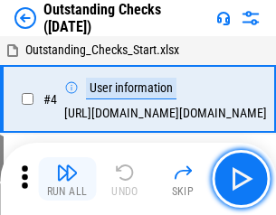
scroll to position [76, 0]
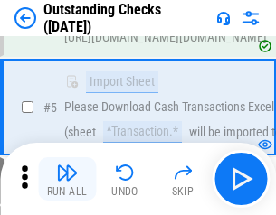
click at [67, 179] on img "button" at bounding box center [67, 173] width 22 height 22
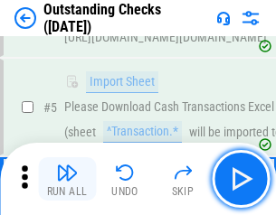
scroll to position [189, 0]
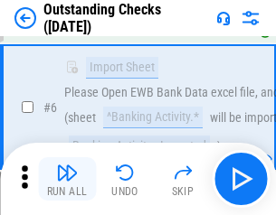
click at [67, 179] on img "button" at bounding box center [67, 173] width 22 height 22
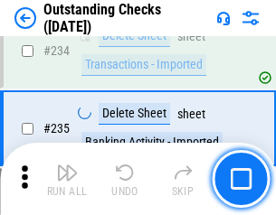
scroll to position [5491, 0]
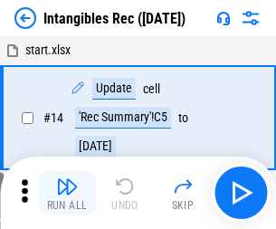
click at [67, 193] on img "button" at bounding box center [67, 186] width 22 height 22
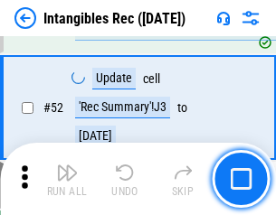
scroll to position [704, 0]
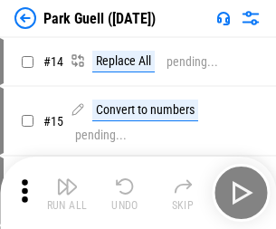
click at [67, 179] on img "button" at bounding box center [67, 186] width 22 height 22
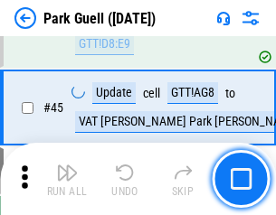
scroll to position [2261, 0]
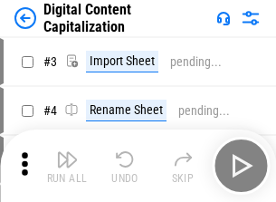
click at [67, 152] on img "button" at bounding box center [67, 159] width 22 height 22
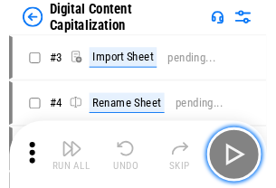
scroll to position [52, 0]
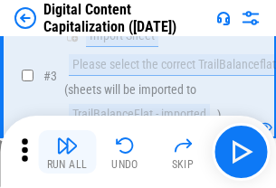
click at [67, 152] on img "button" at bounding box center [67, 146] width 22 height 22
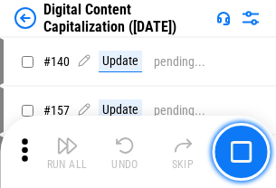
scroll to position [1918, 0]
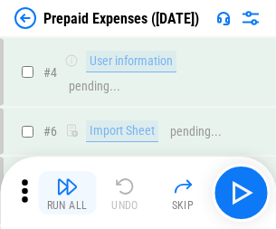
click at [67, 179] on img "button" at bounding box center [67, 186] width 22 height 22
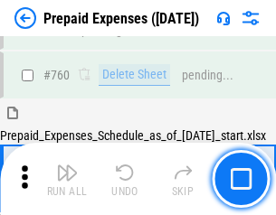
scroll to position [5011, 0]
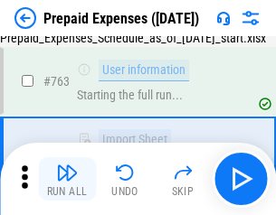
click at [67, 179] on img "button" at bounding box center [67, 173] width 22 height 22
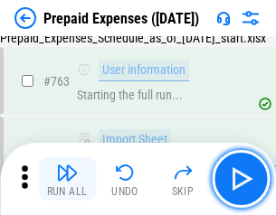
scroll to position [5118, 0]
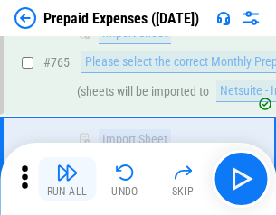
click at [67, 179] on img "button" at bounding box center [67, 173] width 22 height 22
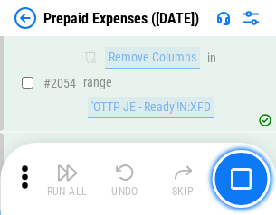
scroll to position [18900, 0]
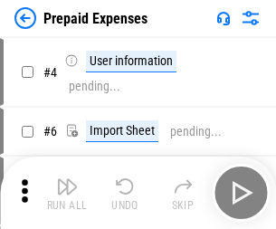
click at [67, 193] on img "button" at bounding box center [67, 186] width 22 height 22
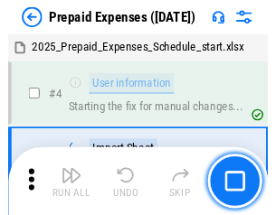
scroll to position [80, 0]
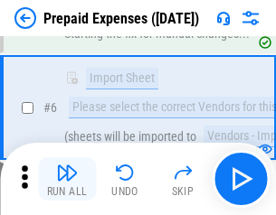
click at [67, 179] on img "button" at bounding box center [67, 173] width 22 height 22
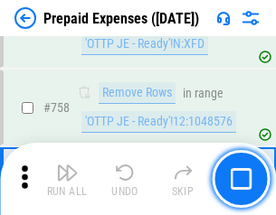
scroll to position [6443, 0]
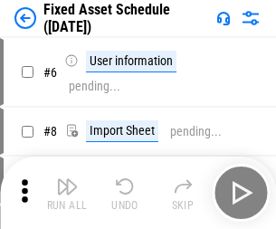
click at [67, 193] on img "button" at bounding box center [67, 186] width 22 height 22
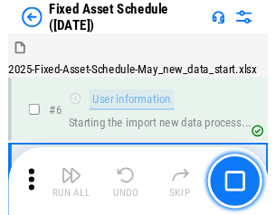
scroll to position [98, 0]
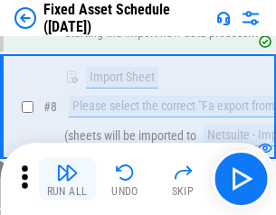
click at [67, 179] on img "button" at bounding box center [67, 173] width 22 height 22
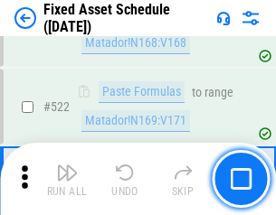
scroll to position [6284, 0]
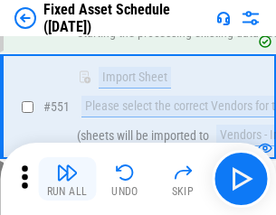
click at [67, 179] on img "button" at bounding box center [67, 173] width 22 height 22
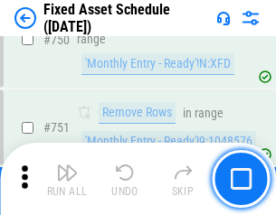
scroll to position [8815, 0]
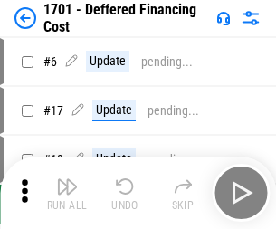
click at [67, 193] on img "button" at bounding box center [67, 186] width 22 height 22
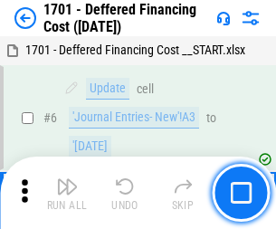
scroll to position [217, 0]
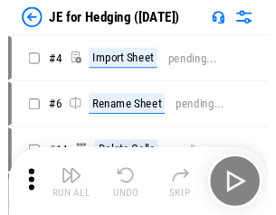
scroll to position [3, 0]
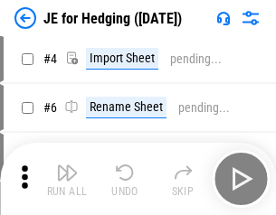
click at [67, 179] on img "button" at bounding box center [67, 173] width 22 height 22
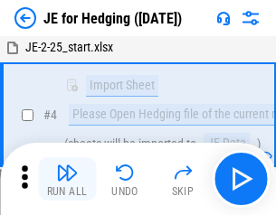
click at [67, 179] on img "button" at bounding box center [67, 173] width 22 height 22
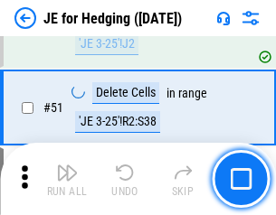
scroll to position [1171, 0]
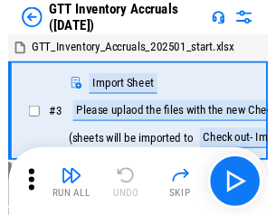
scroll to position [3, 0]
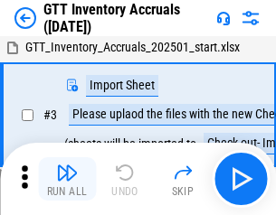
click at [67, 179] on img "button" at bounding box center [67, 173] width 22 height 22
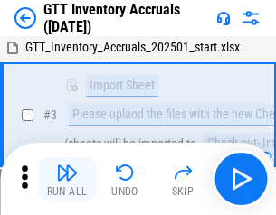
click at [67, 179] on img "button" at bounding box center [67, 173] width 22 height 22
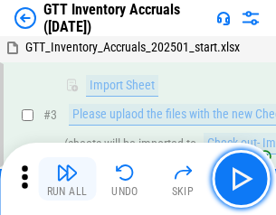
scroll to position [117, 0]
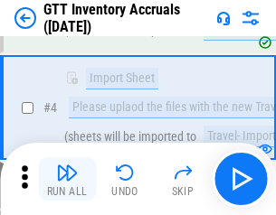
click at [67, 179] on img "button" at bounding box center [67, 173] width 22 height 22
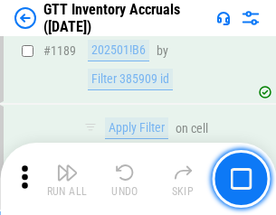
scroll to position [14765, 0]
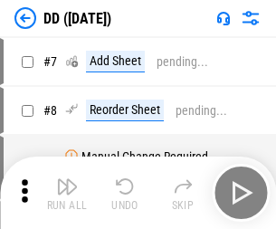
click at [67, 193] on img "button" at bounding box center [67, 186] width 22 height 22
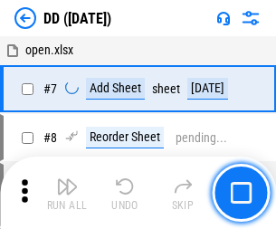
scroll to position [174, 0]
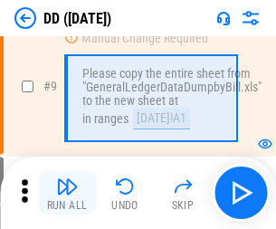
click at [67, 193] on img "button" at bounding box center [67, 186] width 22 height 22
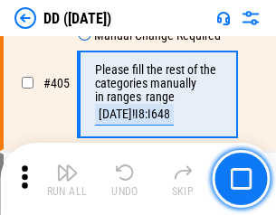
scroll to position [8090, 0]
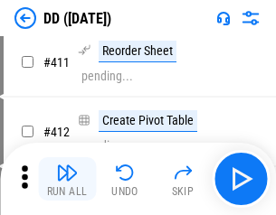
click at [67, 179] on img "button" at bounding box center [67, 173] width 22 height 22
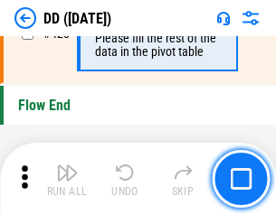
scroll to position [8654, 0]
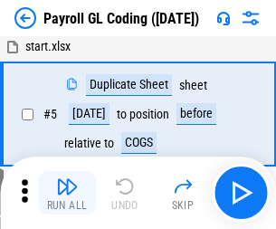
click at [67, 193] on img "button" at bounding box center [67, 186] width 22 height 22
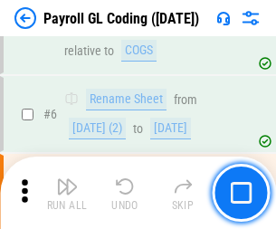
scroll to position [217, 0]
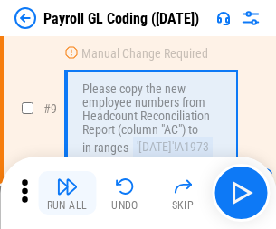
click at [67, 193] on img "button" at bounding box center [67, 186] width 22 height 22
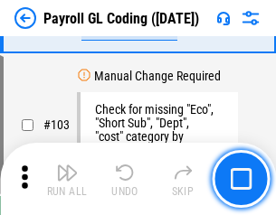
scroll to position [4242, 0]
